Goal: Task Accomplishment & Management: Complete application form

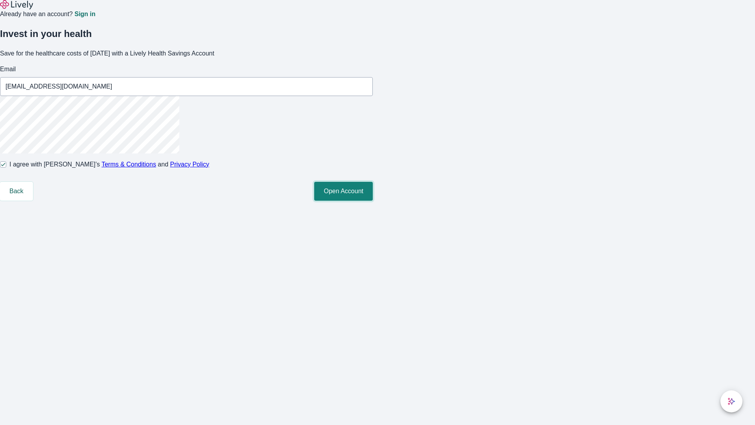
click at [373, 201] on button "Open Account" at bounding box center [343, 191] width 59 height 19
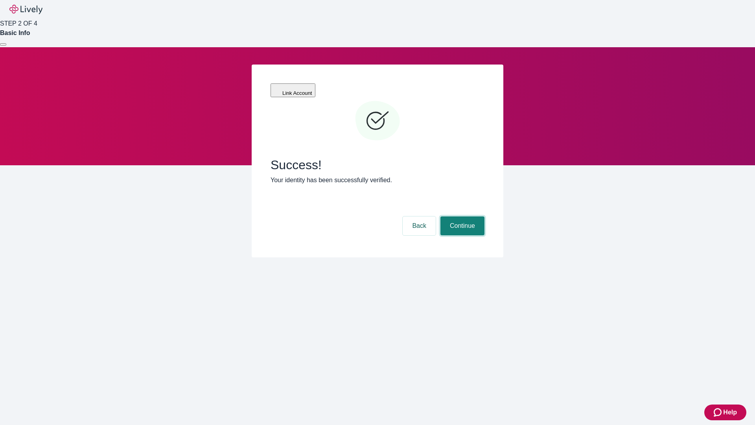
click at [462, 216] on button "Continue" at bounding box center [463, 225] width 44 height 19
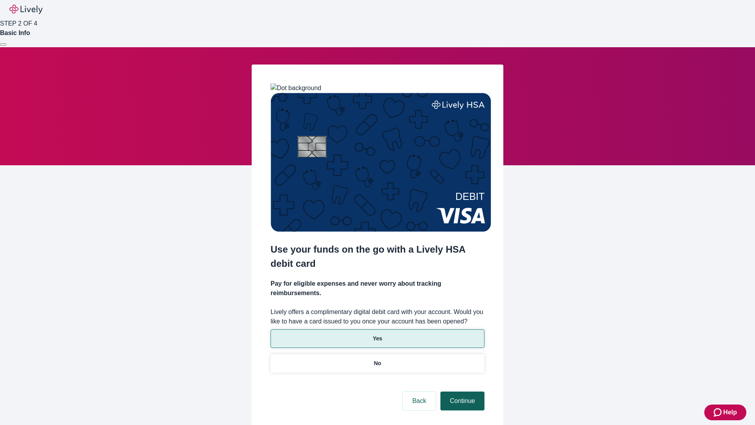
click at [377, 359] on p "No" at bounding box center [377, 363] width 7 height 8
click at [462, 391] on button "Continue" at bounding box center [463, 400] width 44 height 19
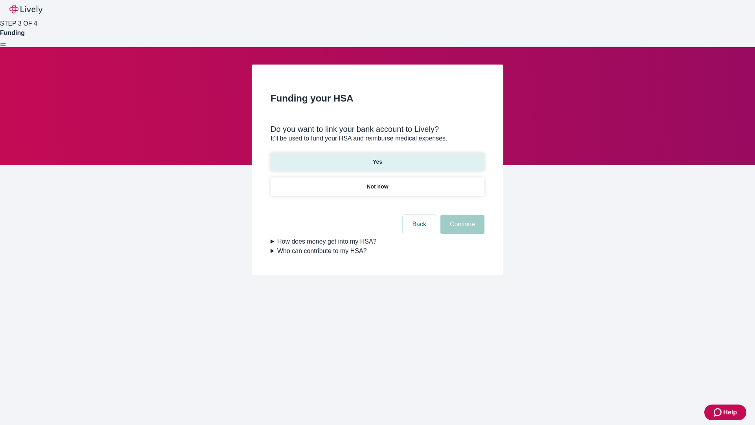
click at [377, 158] on p "Yes" at bounding box center [377, 162] width 9 height 8
click at [462, 215] on button "Continue" at bounding box center [463, 224] width 44 height 19
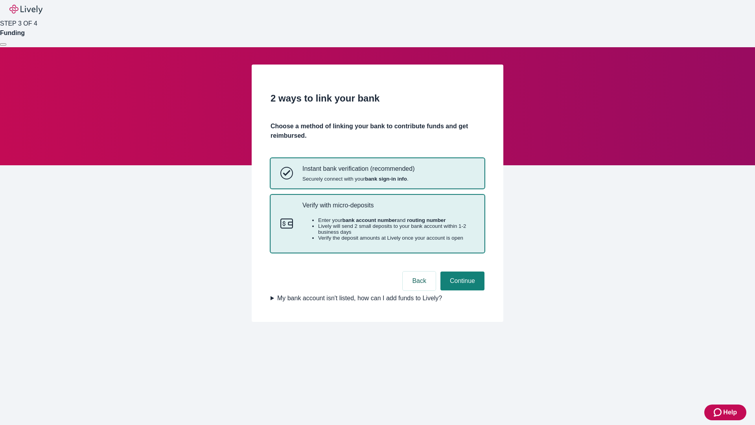
click at [388, 209] on p "Verify with micro-deposits" at bounding box center [389, 204] width 172 height 7
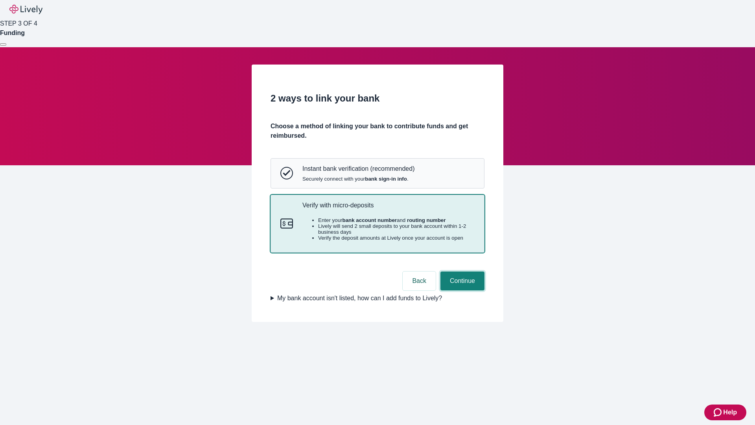
click at [462, 290] on button "Continue" at bounding box center [463, 280] width 44 height 19
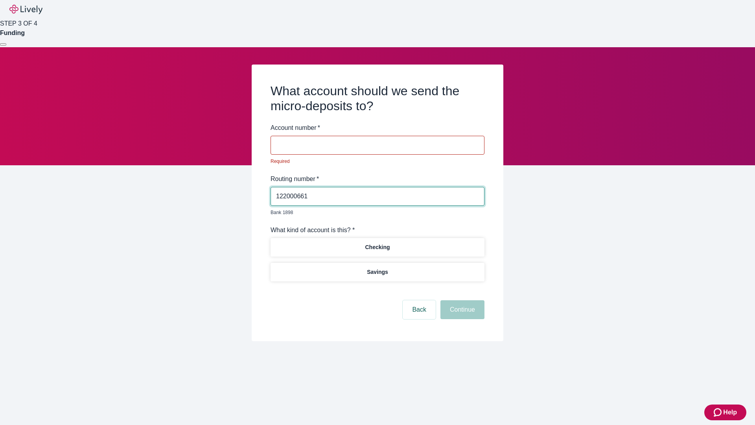
type input "122000661"
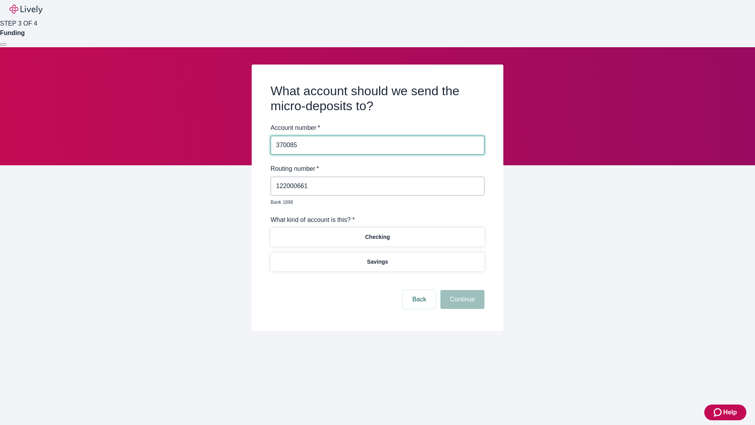
type input "370085"
click at [377, 233] on p "Checking" at bounding box center [377, 237] width 25 height 8
click at [462, 290] on button "Continue" at bounding box center [463, 299] width 44 height 19
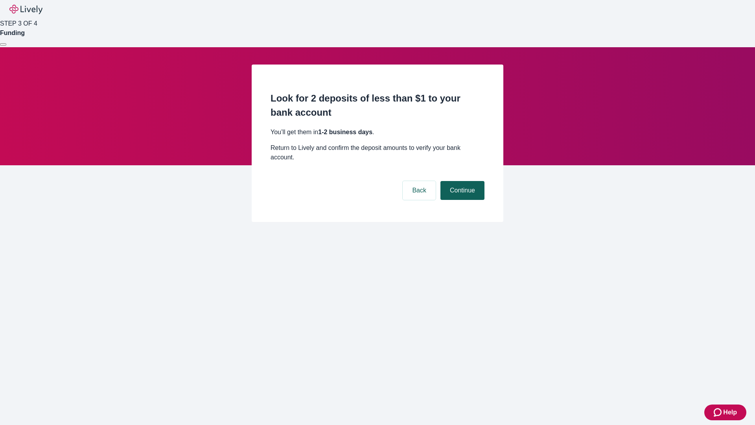
click at [462, 181] on button "Continue" at bounding box center [463, 190] width 44 height 19
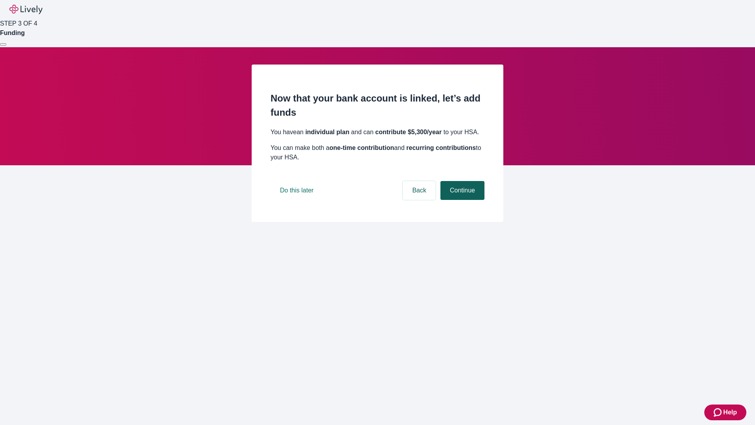
click at [462, 200] on button "Continue" at bounding box center [463, 190] width 44 height 19
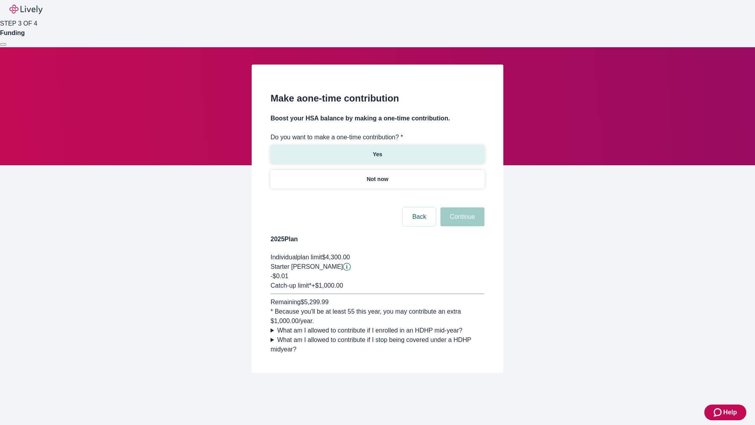
click at [377, 150] on p "Yes" at bounding box center [377, 154] width 9 height 8
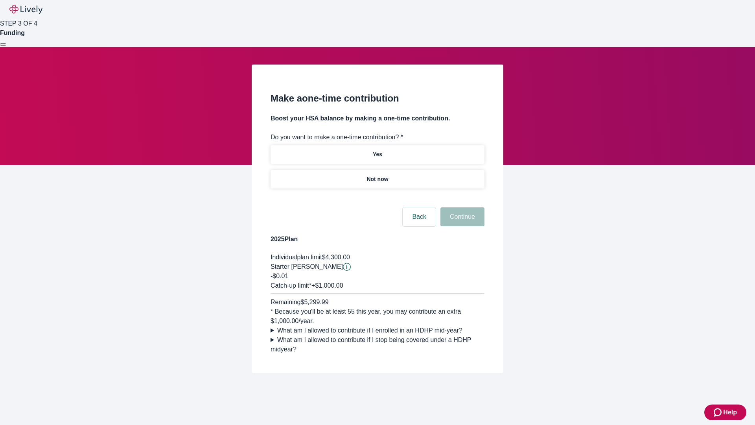
click at [462, 226] on button "Continue" at bounding box center [463, 216] width 44 height 19
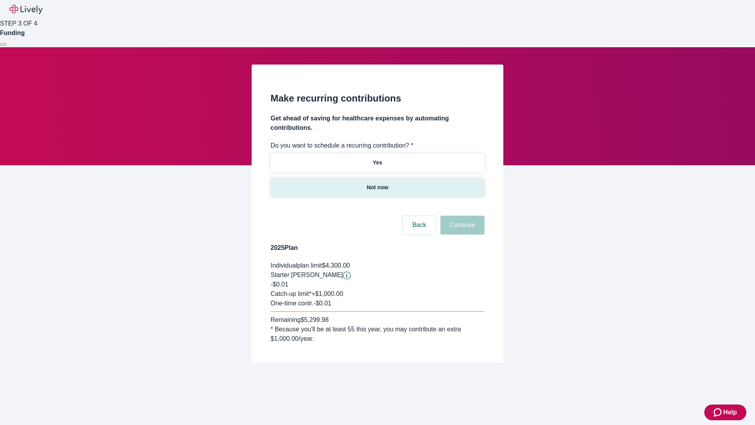
click at [377, 183] on p "Not now" at bounding box center [378, 187] width 22 height 8
click at [462, 216] on button "Continue" at bounding box center [463, 225] width 44 height 19
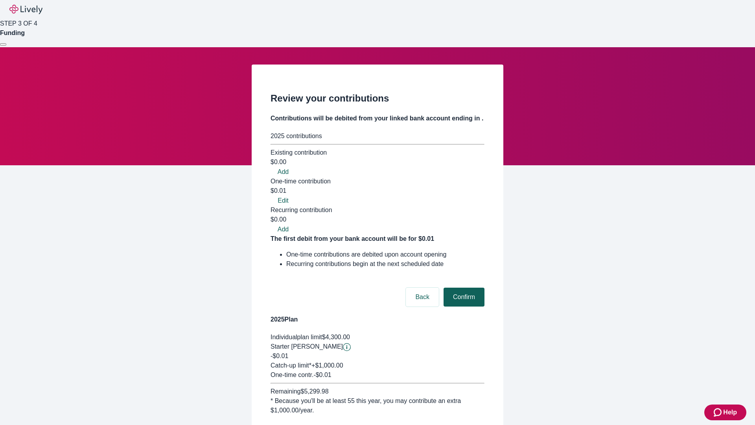
click at [463, 288] on button "Confirm" at bounding box center [464, 297] width 41 height 19
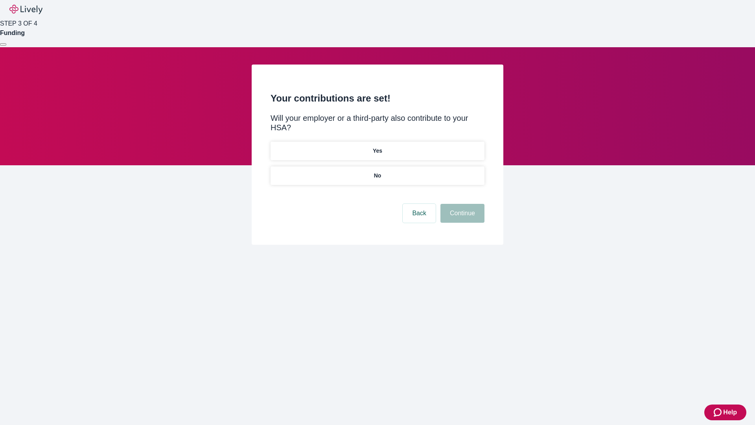
click at [377, 172] on p "No" at bounding box center [377, 176] width 7 height 8
click at [462, 204] on button "Continue" at bounding box center [463, 213] width 44 height 19
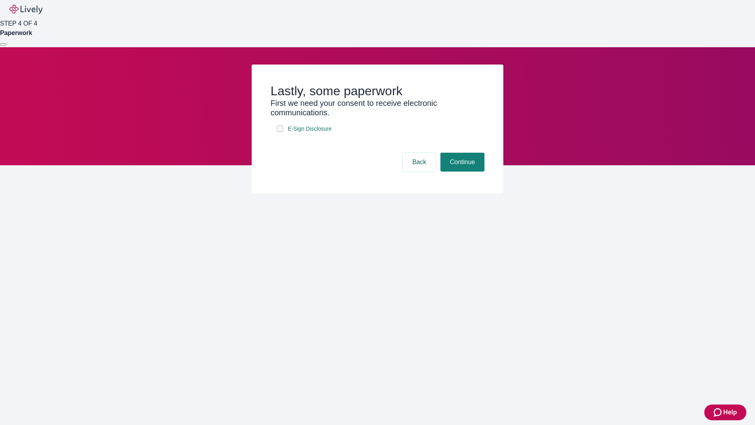
click at [280, 132] on input "E-Sign Disclosure" at bounding box center [280, 129] width 6 height 6
checkbox input "true"
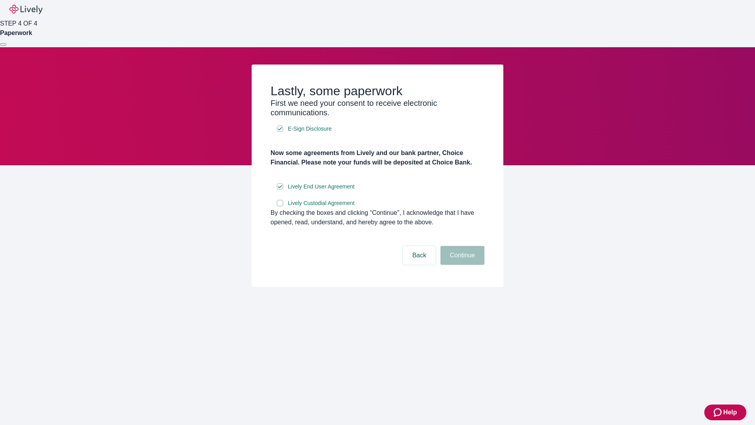
click at [280, 206] on input "Lively Custodial Agreement" at bounding box center [280, 203] width 6 height 6
checkbox input "true"
click at [462, 265] on button "Continue" at bounding box center [463, 255] width 44 height 19
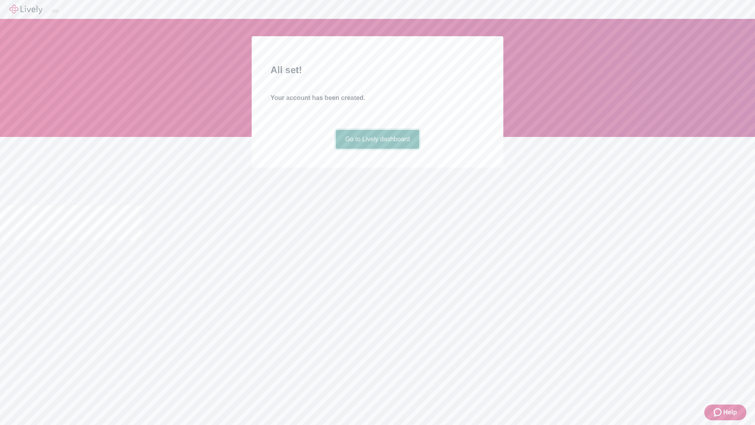
click at [377, 149] on link "Go to Lively dashboard" at bounding box center [378, 139] width 84 height 19
